Goal: Find specific page/section: Find specific page/section

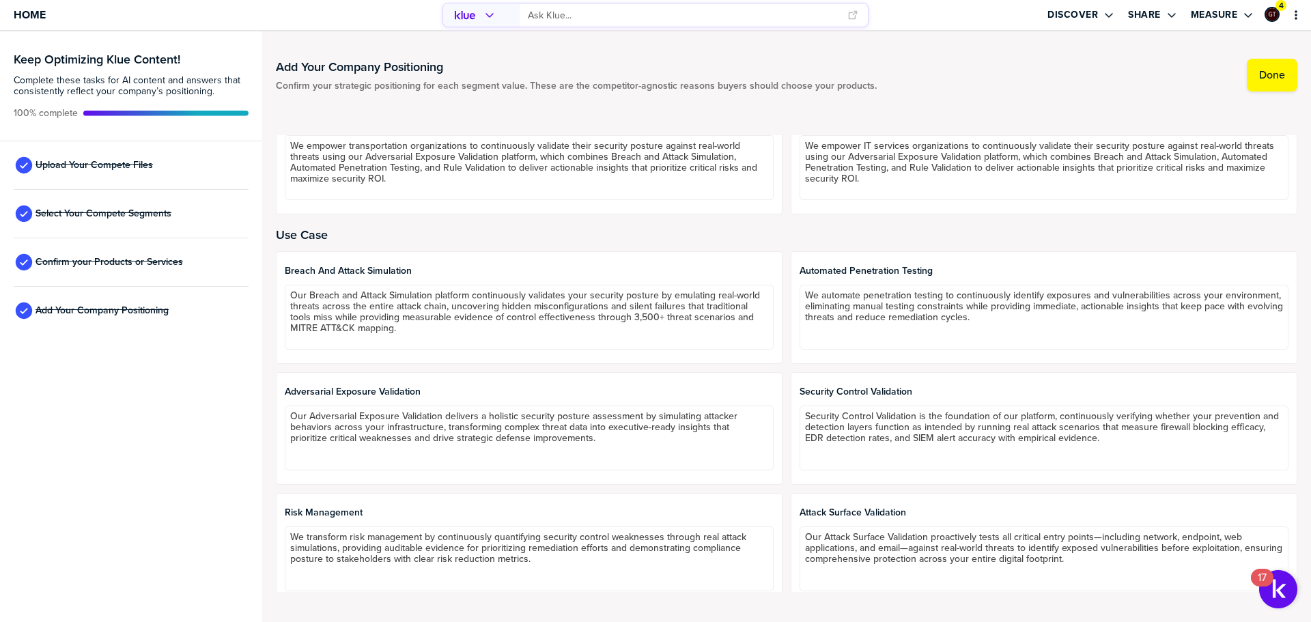
scroll to position [944, 0]
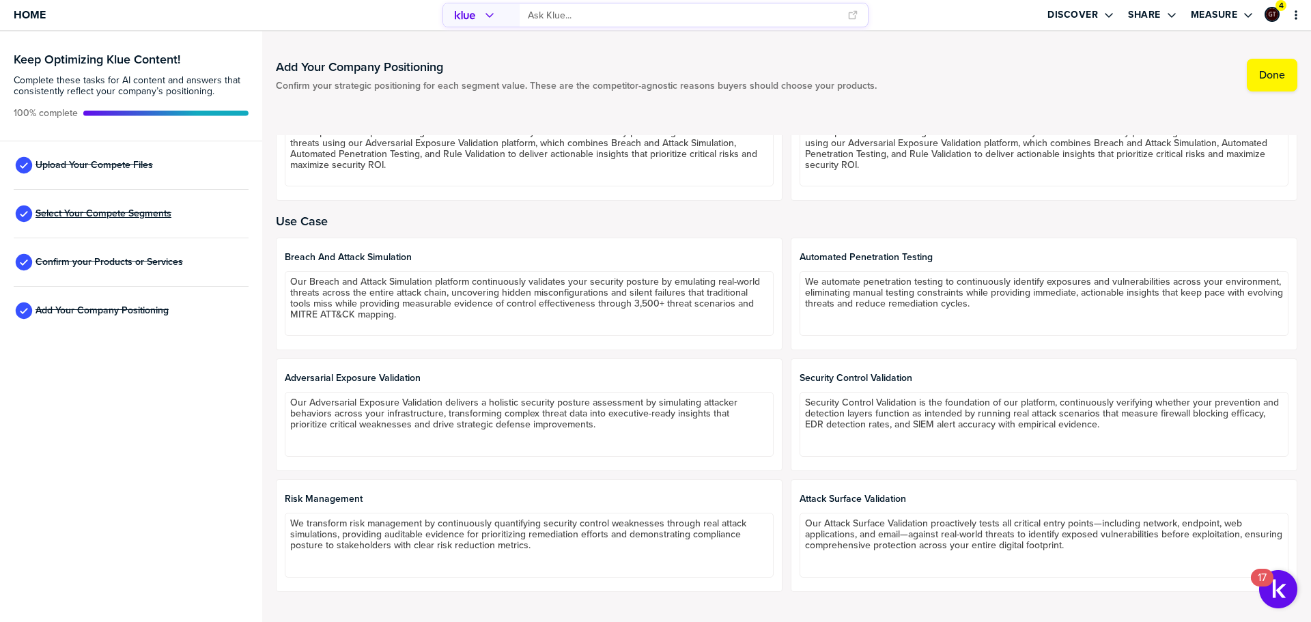
click at [111, 213] on span "Select Your Compete Segments" at bounding box center [104, 213] width 136 height 11
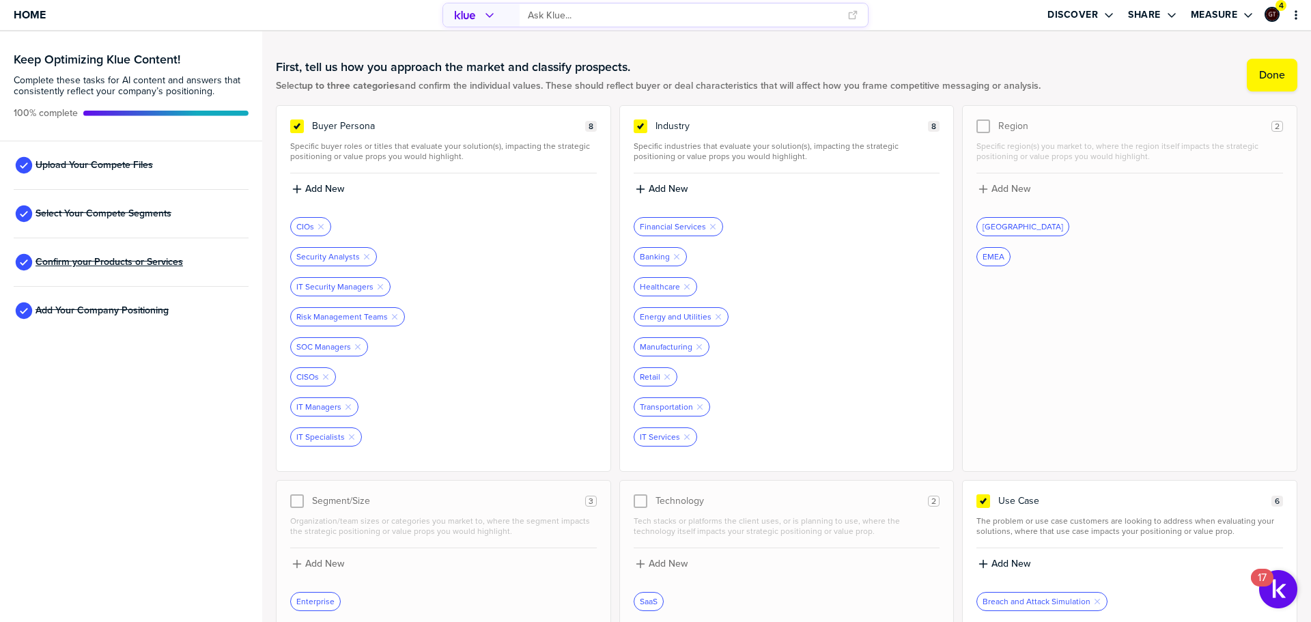
click at [107, 258] on span "Confirm your Products or Services" at bounding box center [109, 262] width 147 height 11
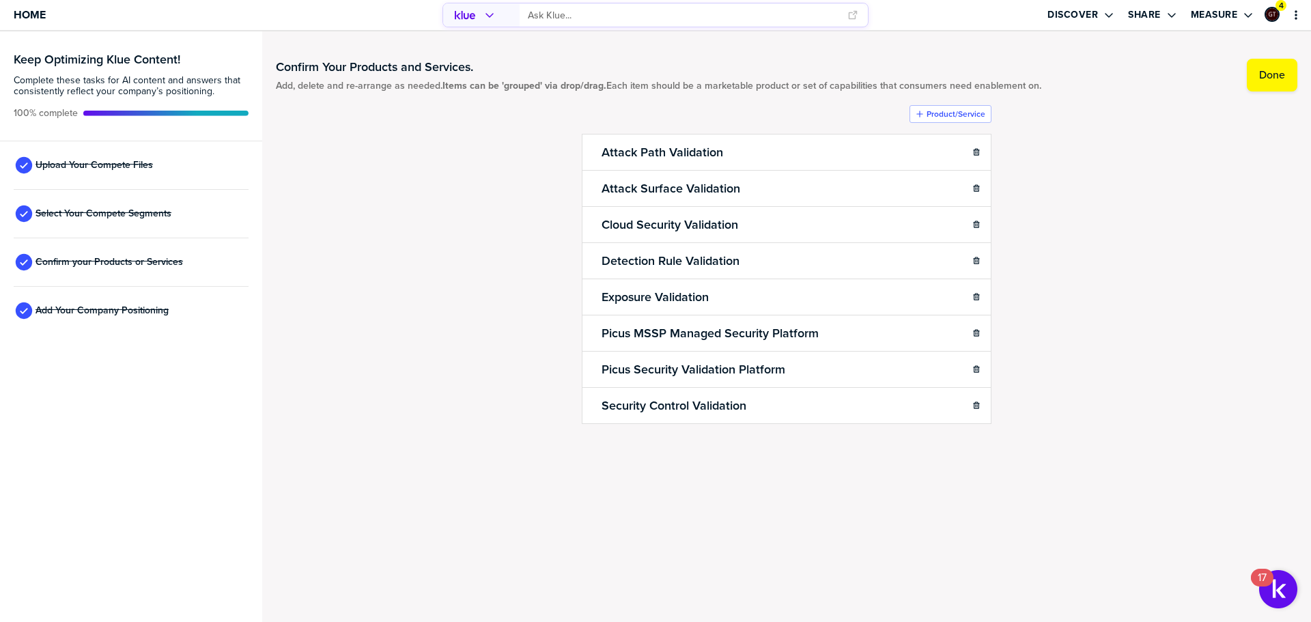
click at [453, 205] on div "Confirm Your Products and Services. Add, delete and re-arrange as needed. Items…" at bounding box center [787, 269] width 1022 height 449
click at [23, 12] on span "Home" at bounding box center [30, 15] width 32 height 12
